Goal: Task Accomplishment & Management: Use online tool/utility

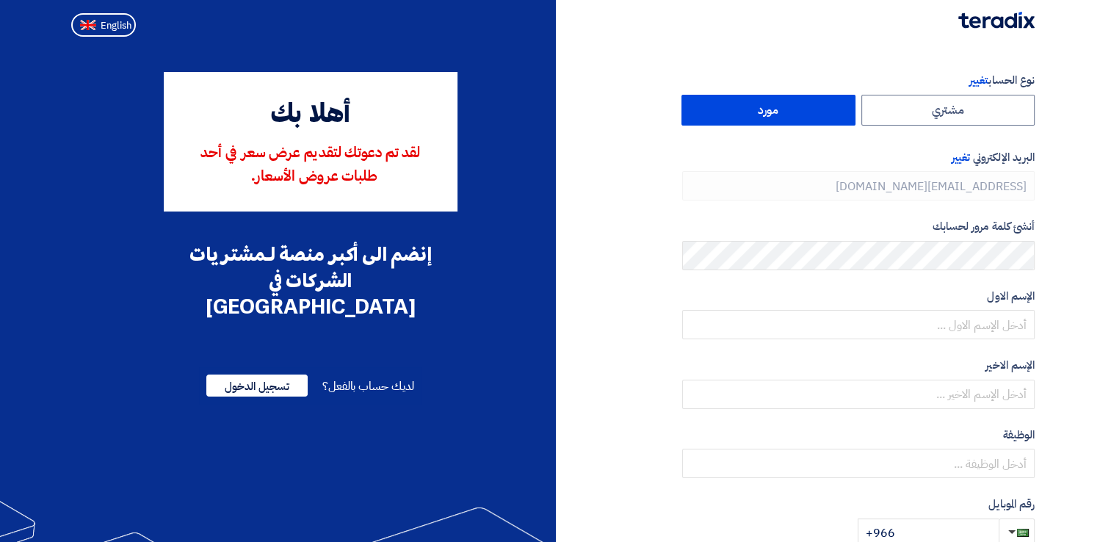
type input "[PHONE_NUMBER]"
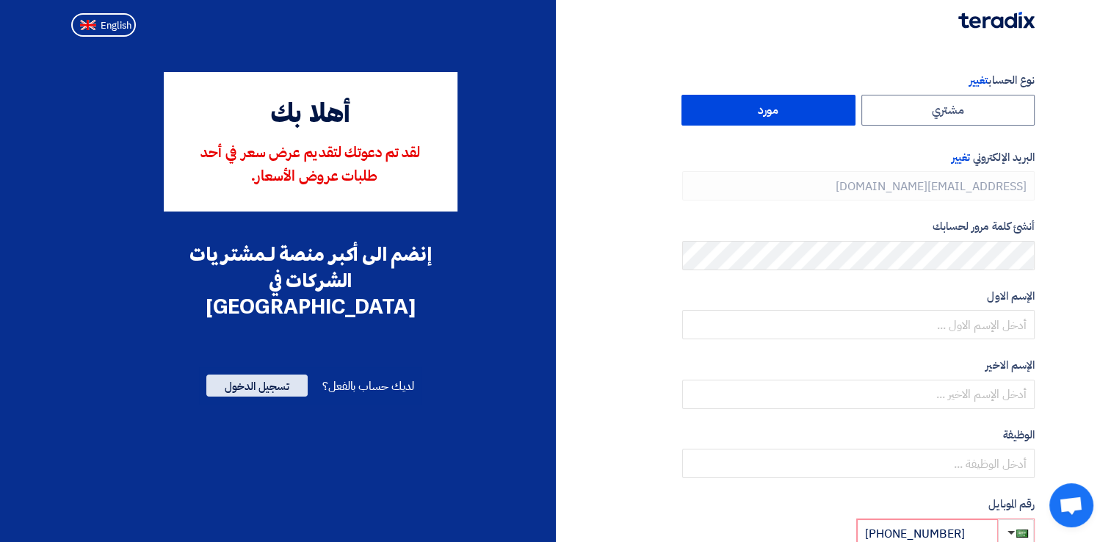
click at [247, 375] on span "تسجيل الدخول" at bounding box center [256, 386] width 101 height 22
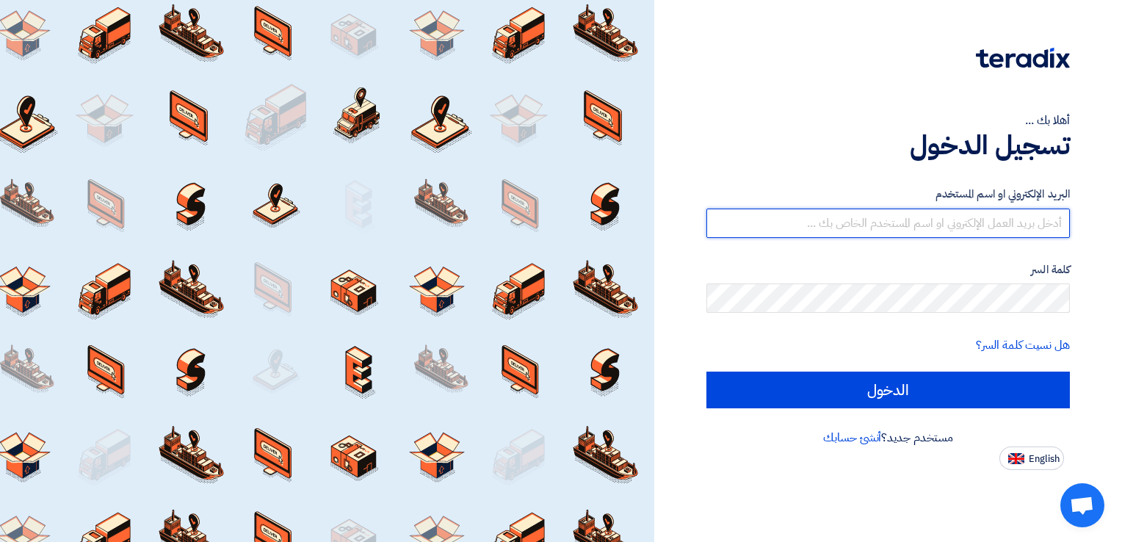
type input "[EMAIL_ADDRESS][DOMAIN_NAME]"
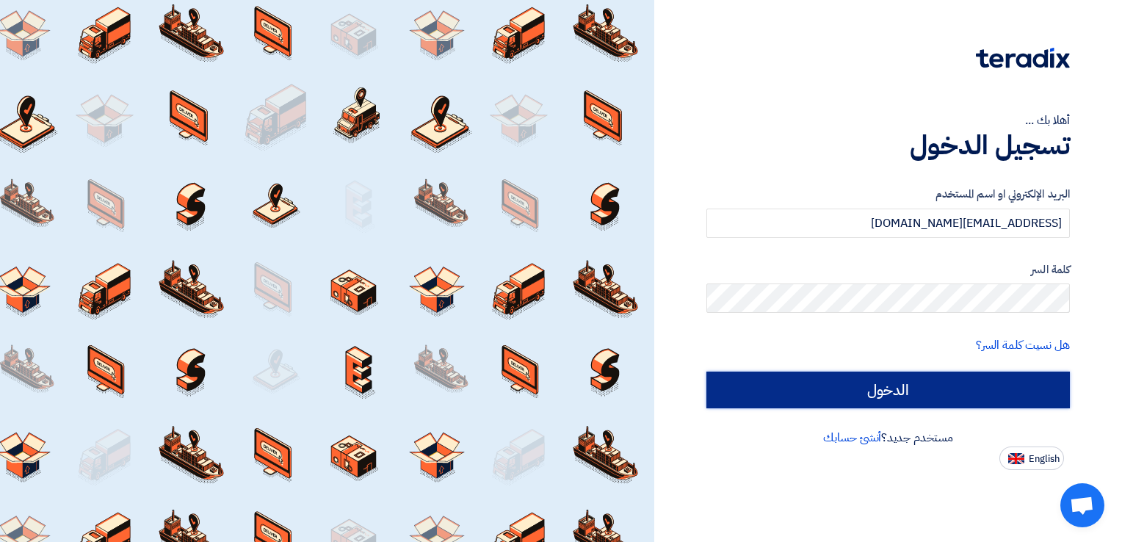
click at [843, 384] on input "الدخول" at bounding box center [889, 390] width 364 height 37
type input "Sign in"
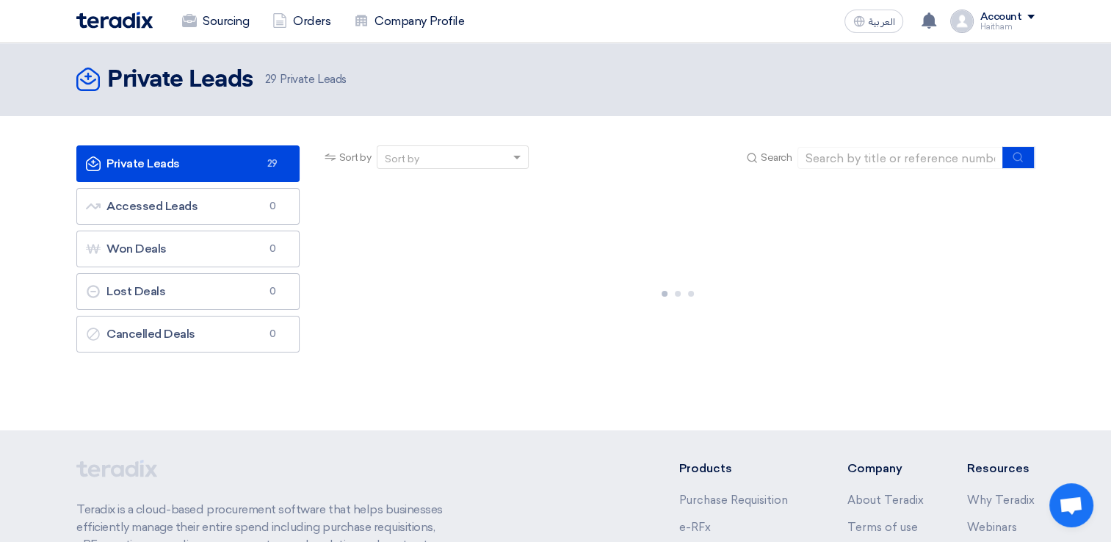
click at [834, 239] on div at bounding box center [678, 291] width 713 height 220
click at [229, 163] on link "Private Leads Private Leads 29" at bounding box center [187, 163] width 223 height 37
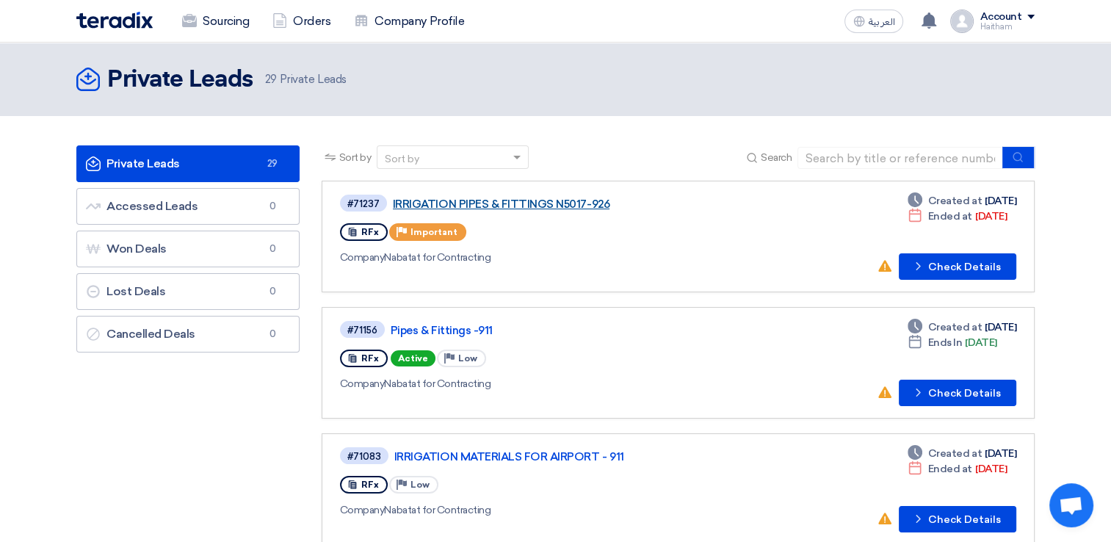
click at [482, 206] on link "IRRIGATION PIPES & FITTINGS N5017-926" at bounding box center [576, 204] width 367 height 13
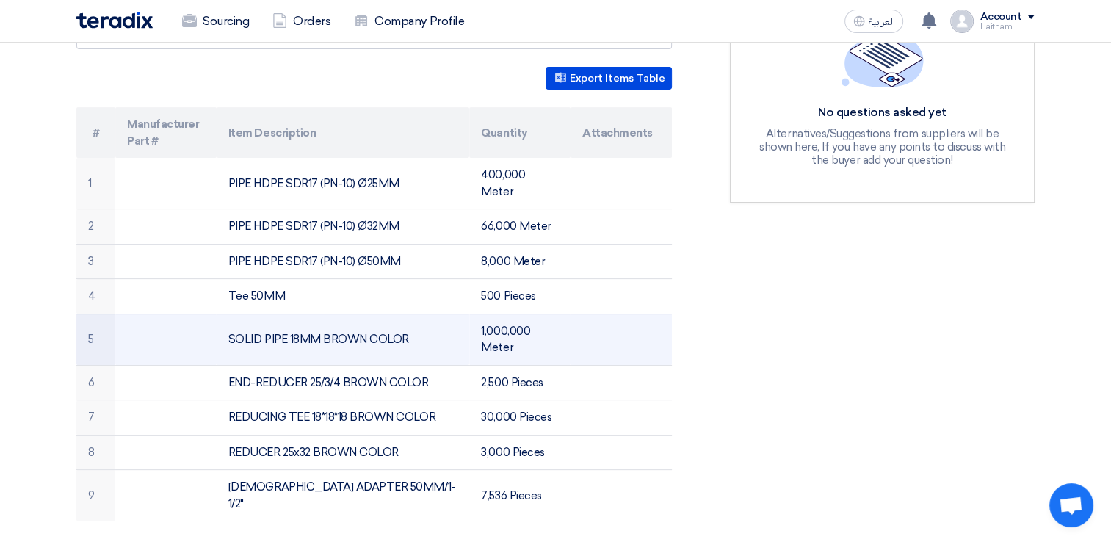
scroll to position [382, 0]
